Goal: Transaction & Acquisition: Purchase product/service

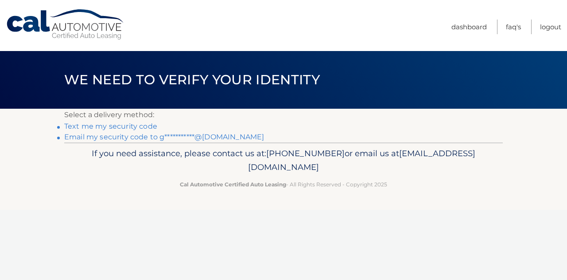
click at [87, 125] on link "Text me my security code" at bounding box center [110, 126] width 93 height 8
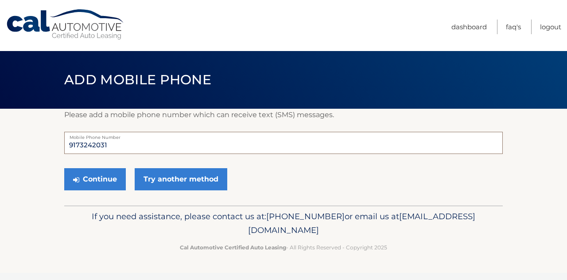
drag, startPoint x: 111, startPoint y: 147, endPoint x: 9, endPoint y: 143, distance: 102.0
click at [15, 143] on section "Please add a mobile phone number which can receive text (SMS) messages. 9173242…" at bounding box center [283, 157] width 567 height 97
type input "9292477700"
click at [87, 185] on button "Continue" at bounding box center [95, 179] width 62 height 22
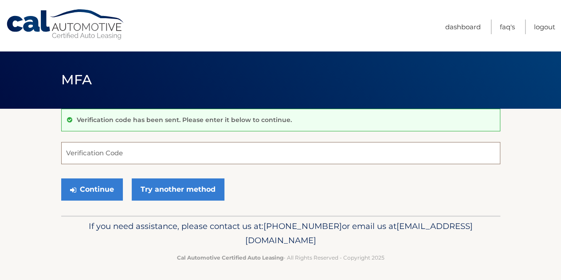
click at [110, 152] on input "Verification Code" at bounding box center [280, 153] width 439 height 22
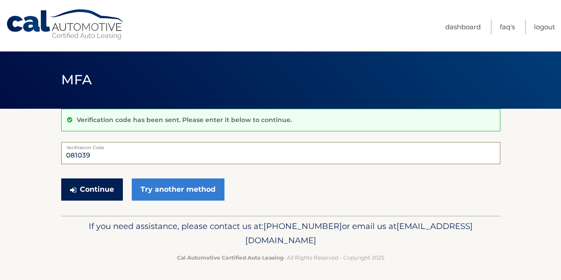
type input "081039"
click at [100, 190] on button "Continue" at bounding box center [92, 189] width 62 height 22
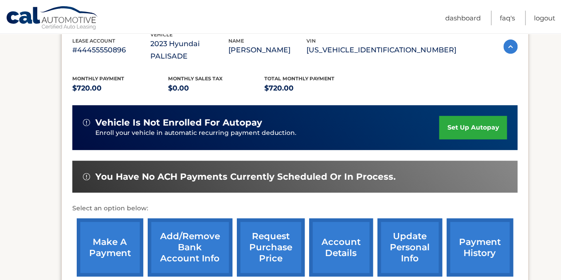
scroll to position [177, 0]
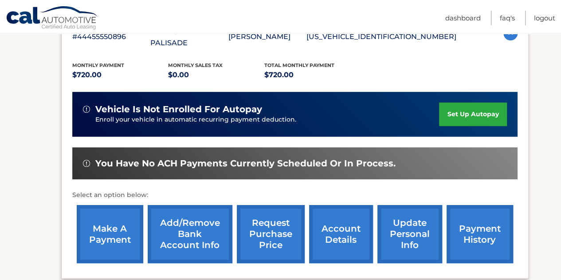
click at [87, 228] on link "make a payment" at bounding box center [110, 234] width 66 height 58
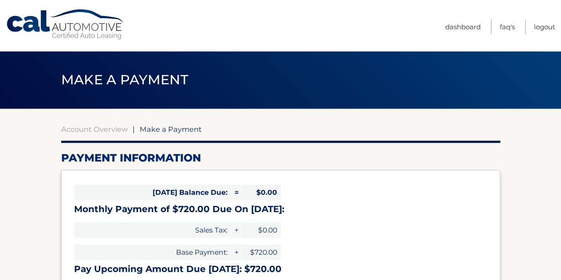
select select "MzhlMzQ1ZTMtYjc5MS00NTM5LTk2YTItODY0ZTI1Nzk0OWI5"
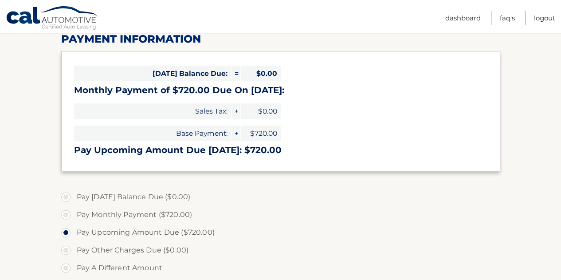
scroll to position [133, 0]
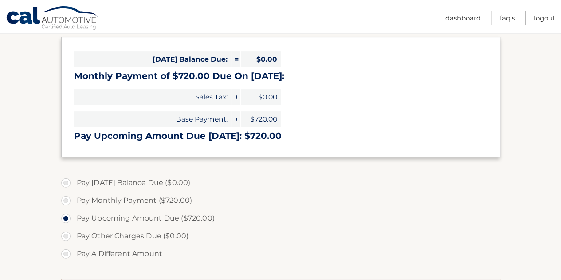
click at [63, 200] on label "Pay Monthly Payment ($720.00)" at bounding box center [280, 200] width 439 height 18
click at [65, 200] on input "Pay Monthly Payment ($720.00)" at bounding box center [69, 198] width 9 height 14
radio input "true"
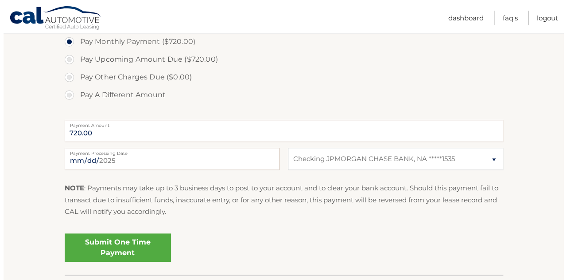
scroll to position [310, 0]
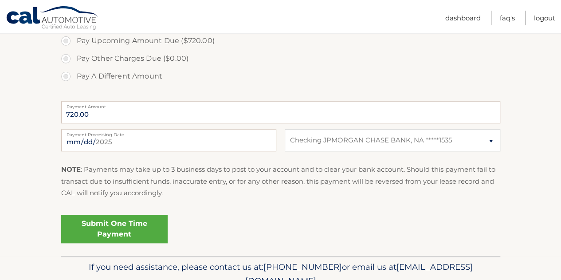
click at [93, 222] on link "Submit One Time Payment" at bounding box center [114, 228] width 106 height 28
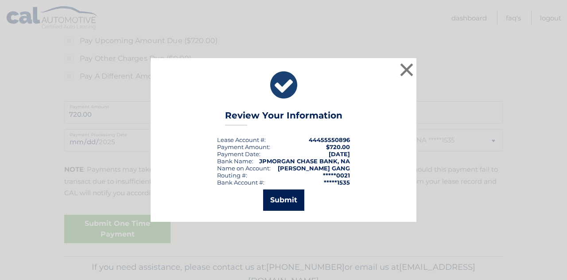
click at [287, 197] on button "Submit" at bounding box center [283, 199] width 41 height 21
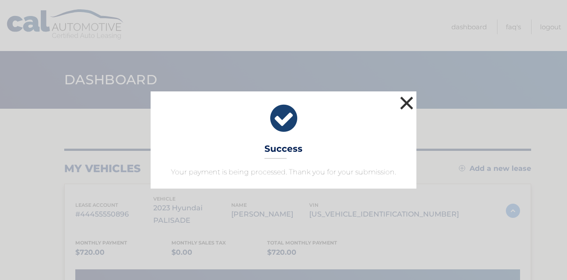
click at [404, 104] on button "×" at bounding box center [407, 103] width 18 height 18
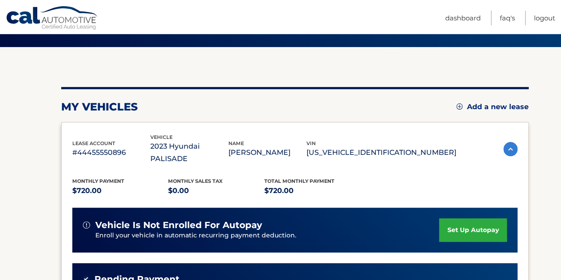
scroll to position [44, 0]
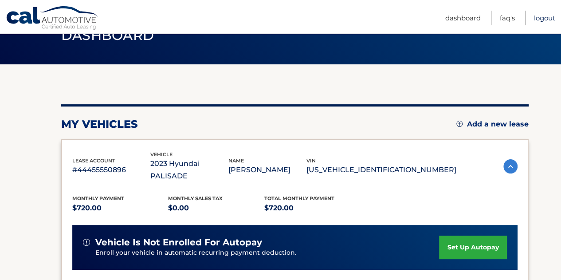
click at [545, 18] on link "Logout" at bounding box center [544, 18] width 21 height 15
